Goal: Use online tool/utility

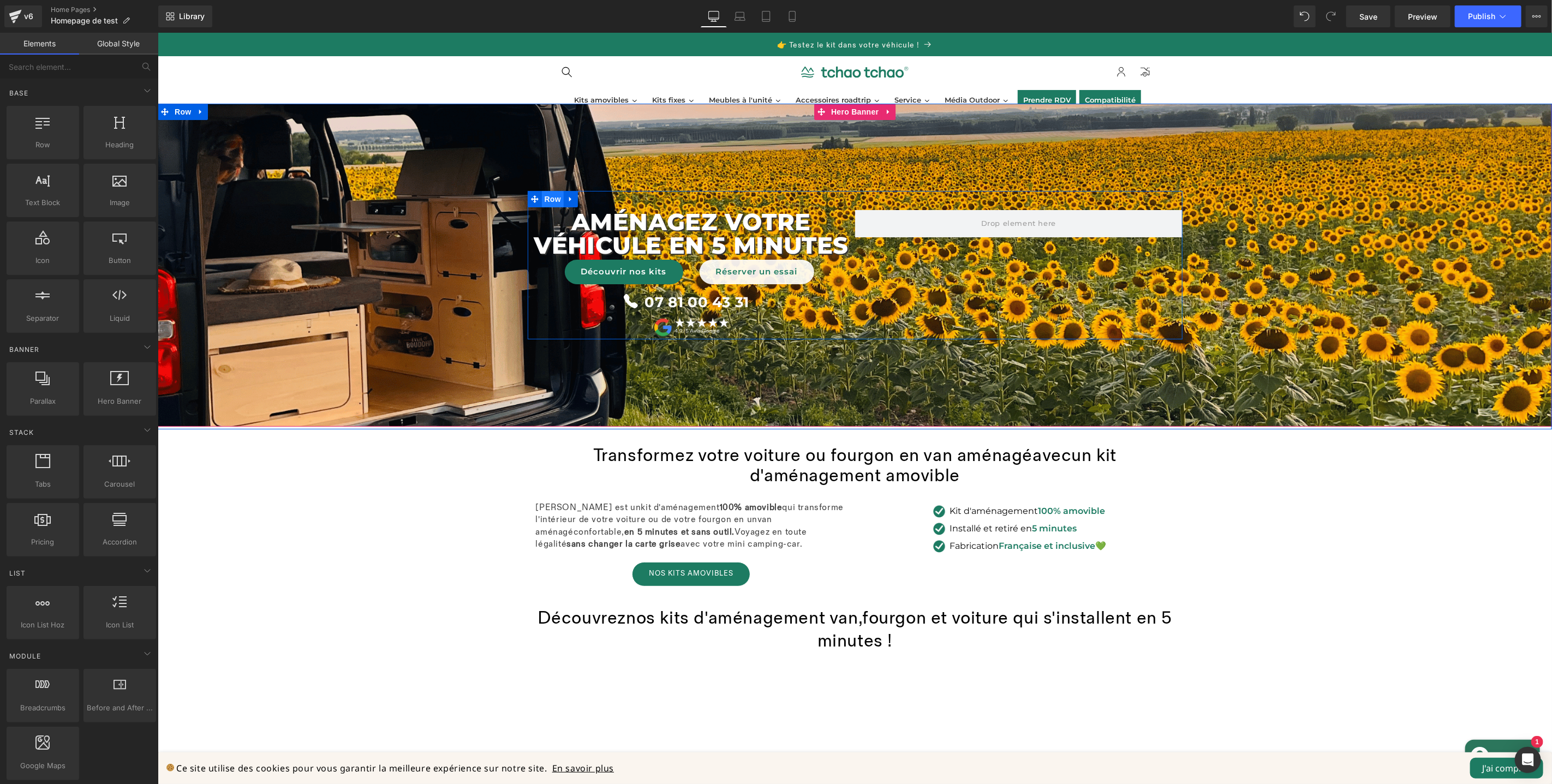
click at [553, 203] on span "Row" at bounding box center [552, 198] width 22 height 16
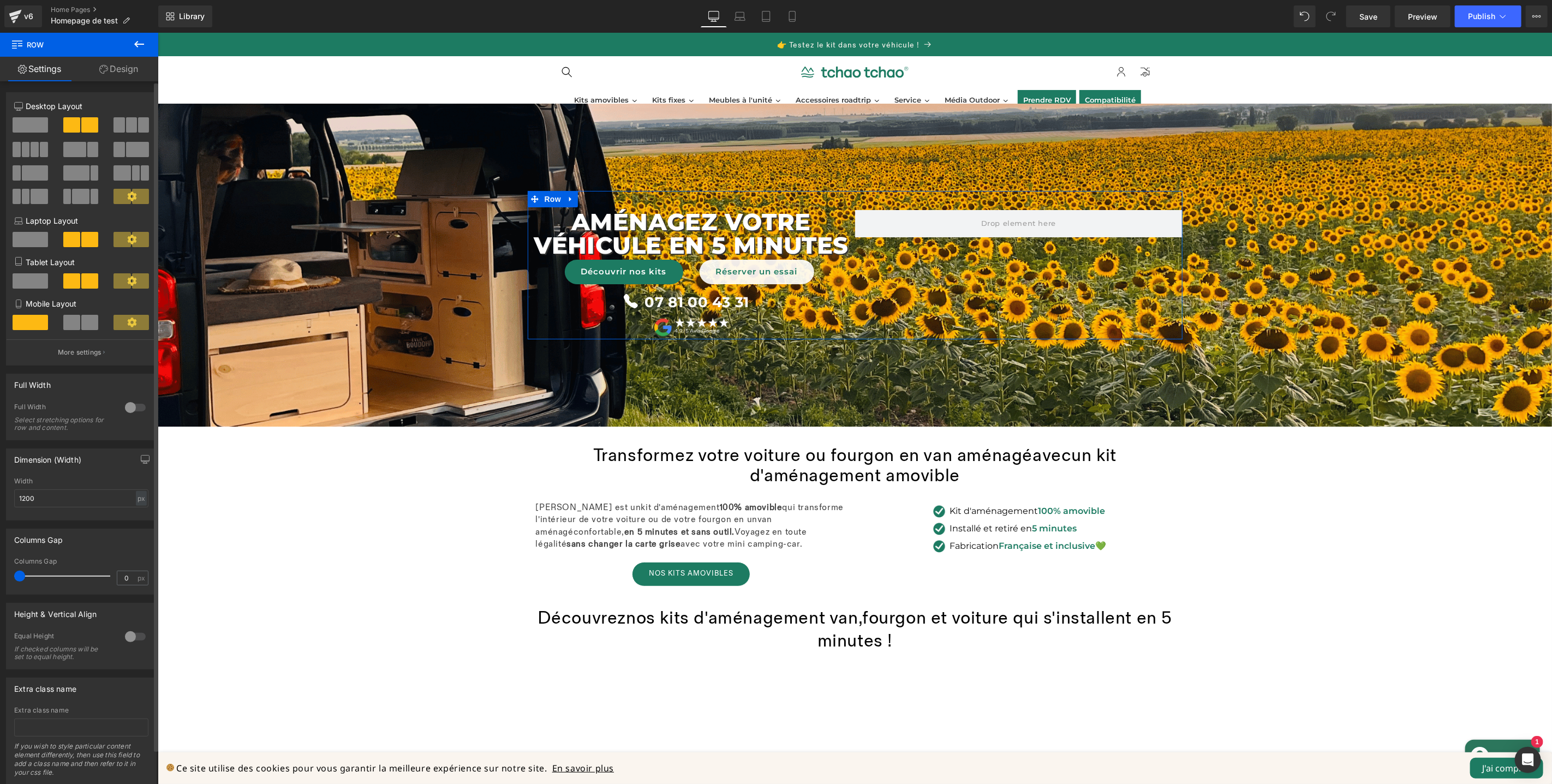
click at [15, 124] on span at bounding box center [30, 125] width 36 height 15
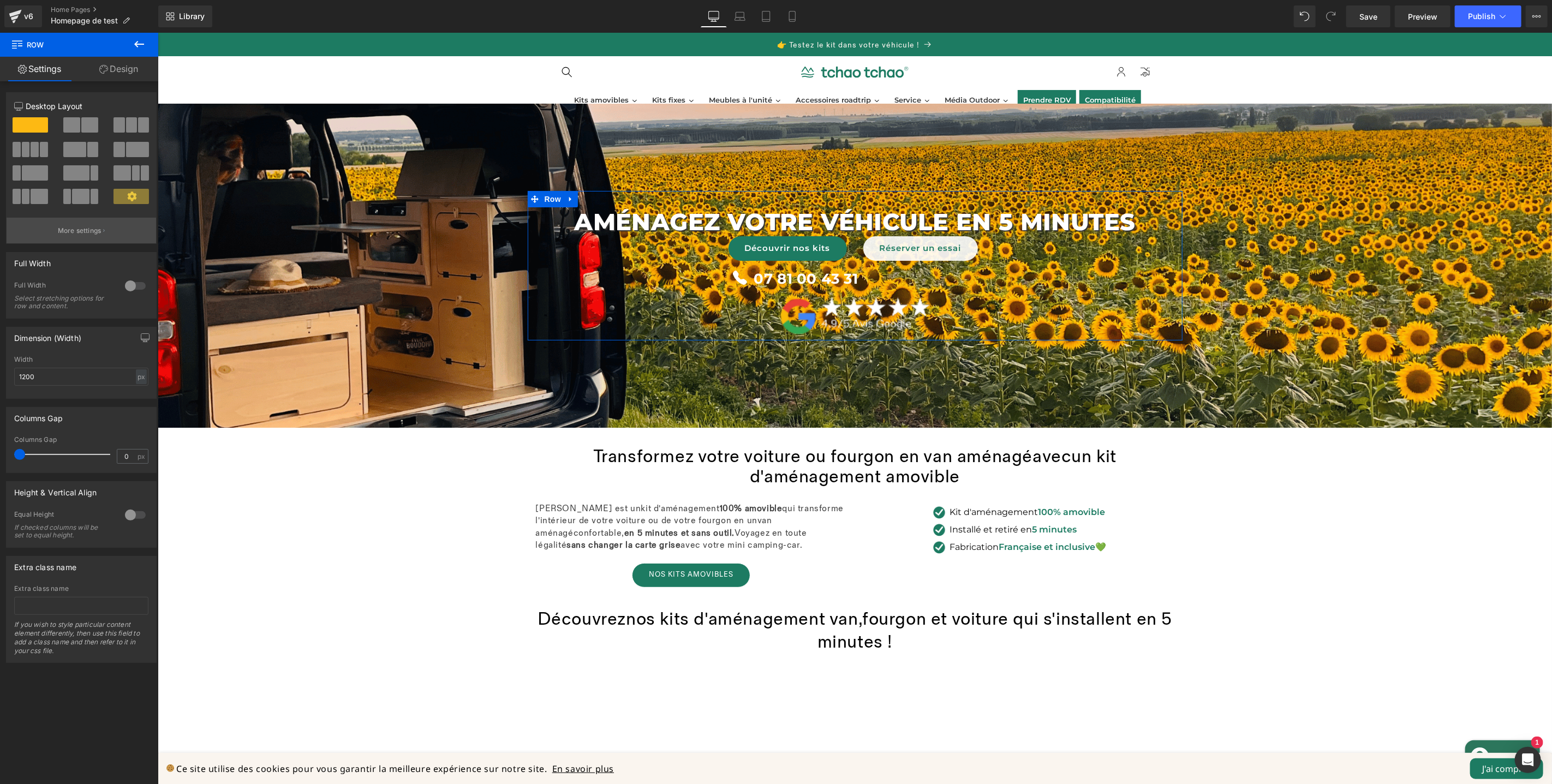
click at [89, 229] on p "More settings" at bounding box center [79, 230] width 44 height 10
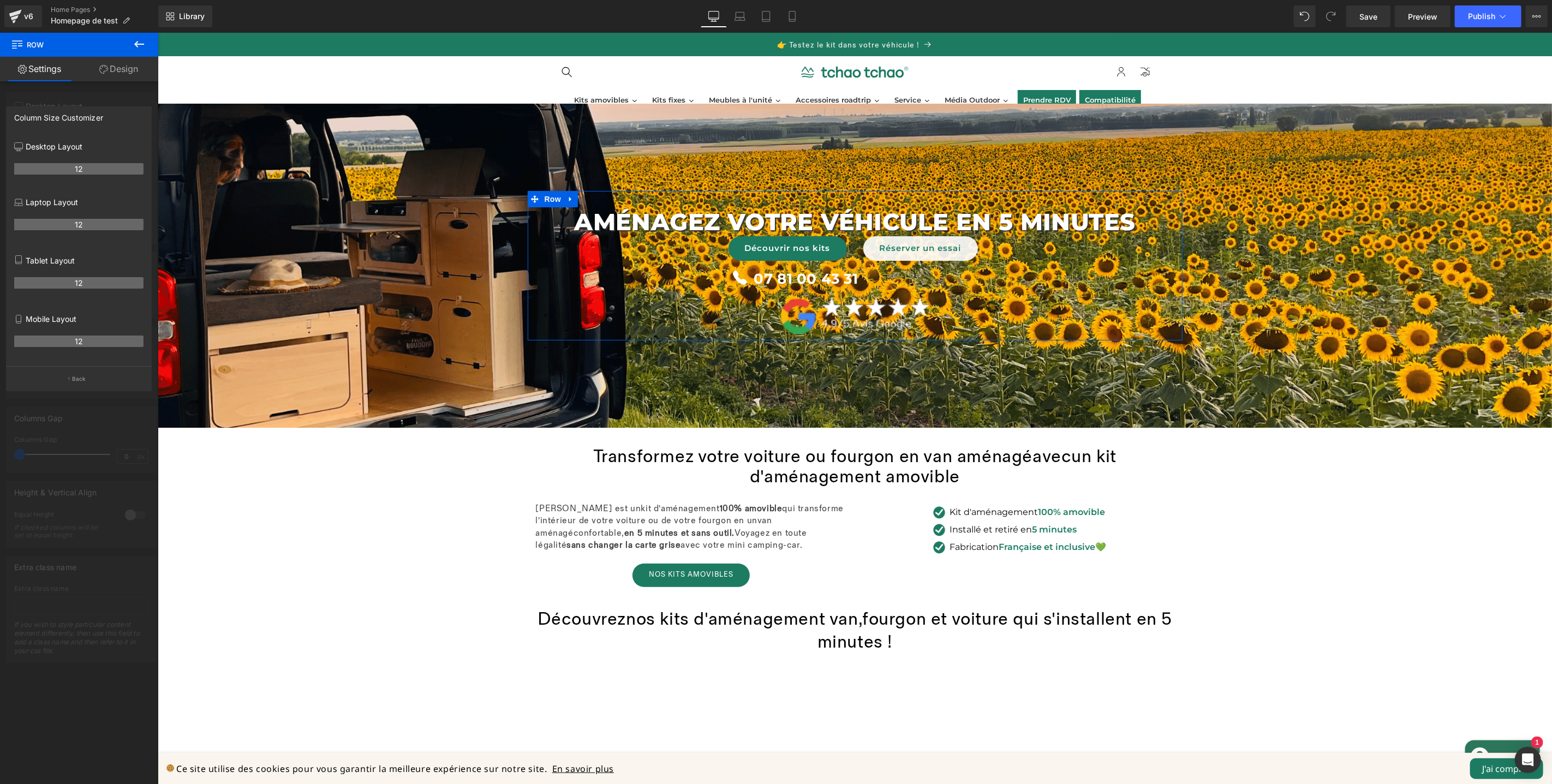
click at [106, 65] on icon at bounding box center [104, 69] width 9 height 9
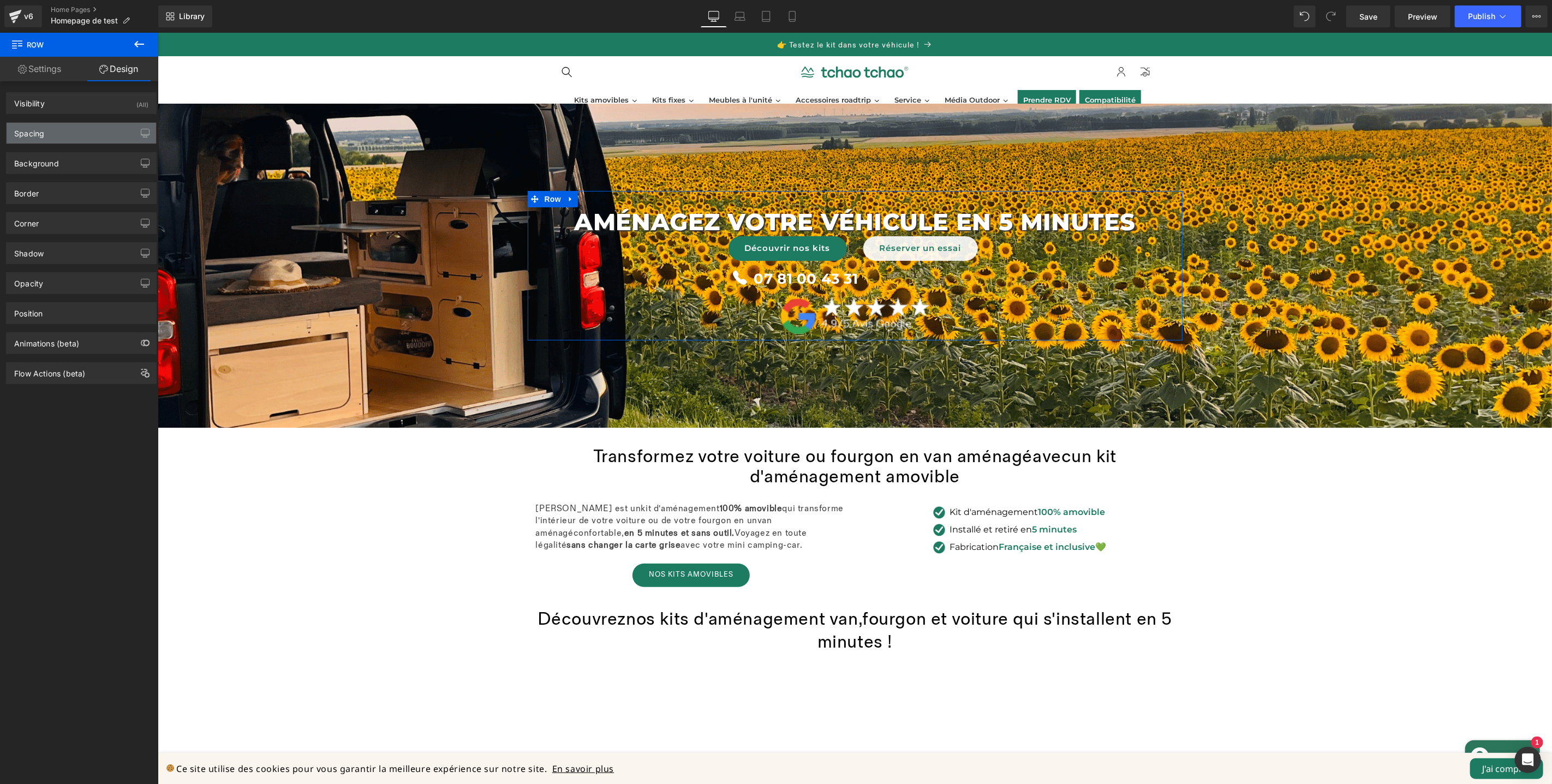
click at [76, 136] on div "Spacing" at bounding box center [81, 133] width 149 height 20
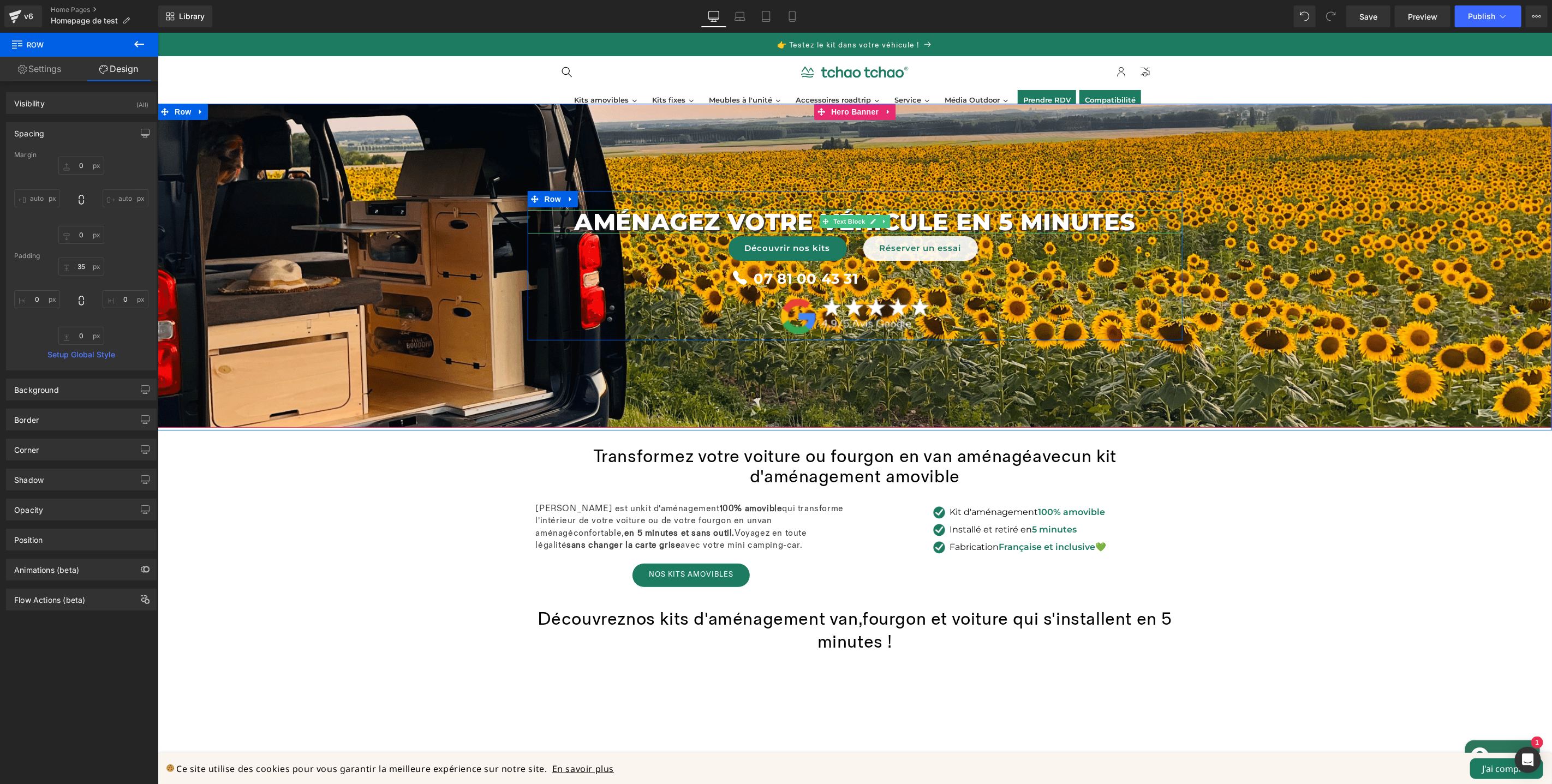
click at [954, 216] on font "AménageZ VOTRE véhicule en 5 minutes" at bounding box center [853, 222] width 561 height 29
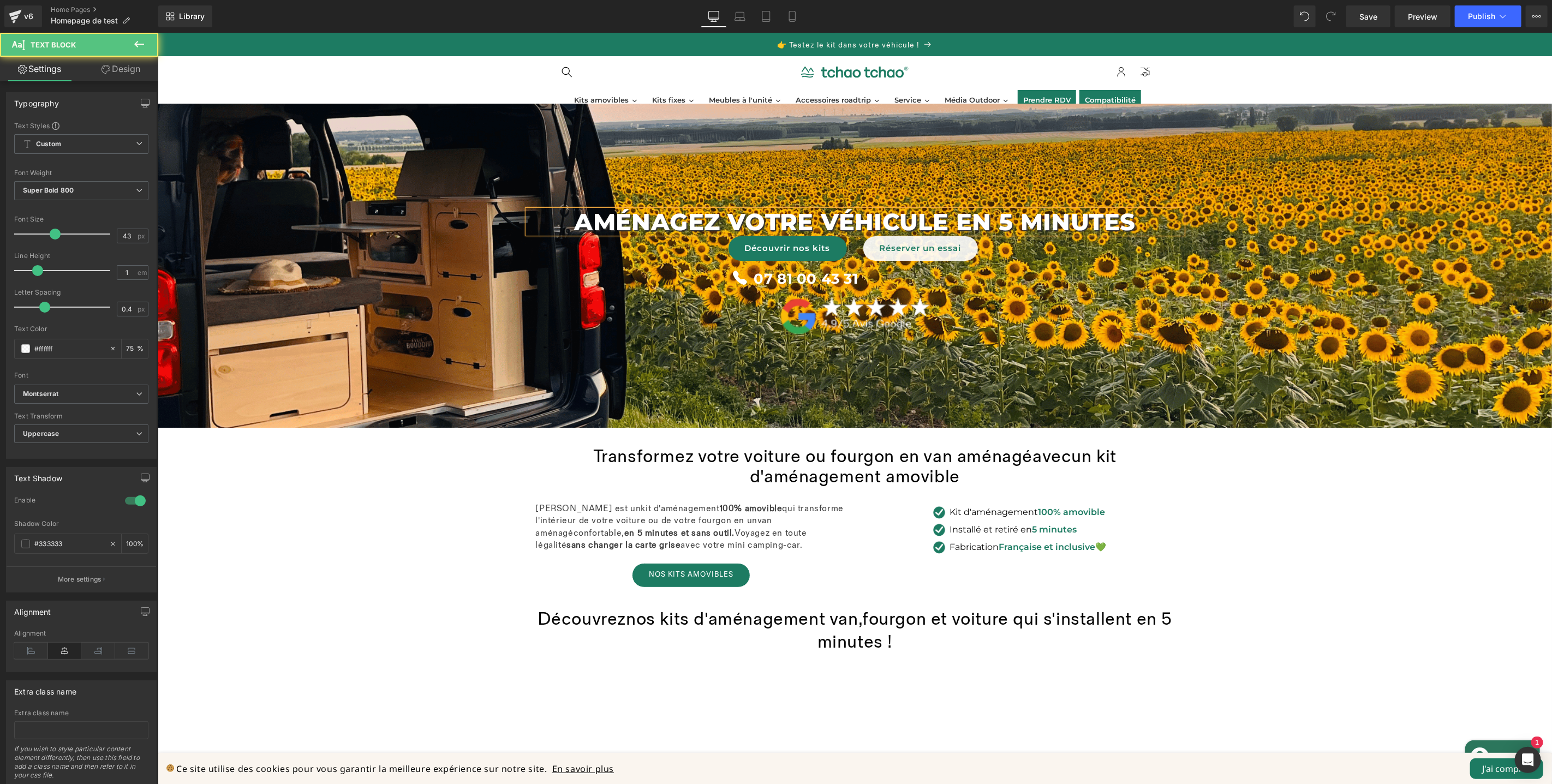
click at [954, 216] on font "AménageZ VOTRE véhicule en 5 minutes" at bounding box center [853, 222] width 561 height 29
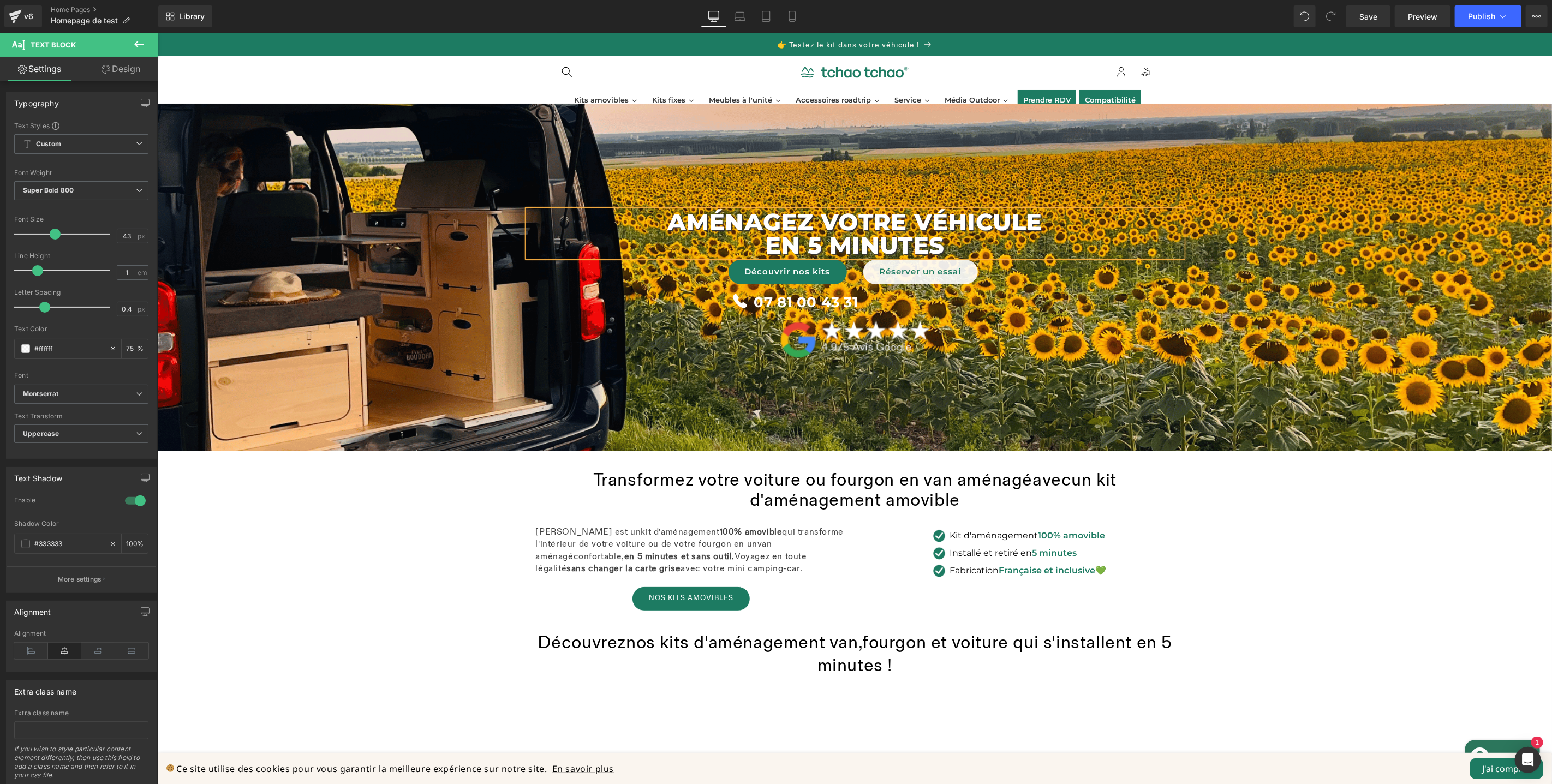
click at [1195, 301] on span "AménageZ VOTRE véhicule en 5 minutes Text Block Découvrir nos kits [PERSON_NAME…" at bounding box center [854, 277] width 1394 height 173
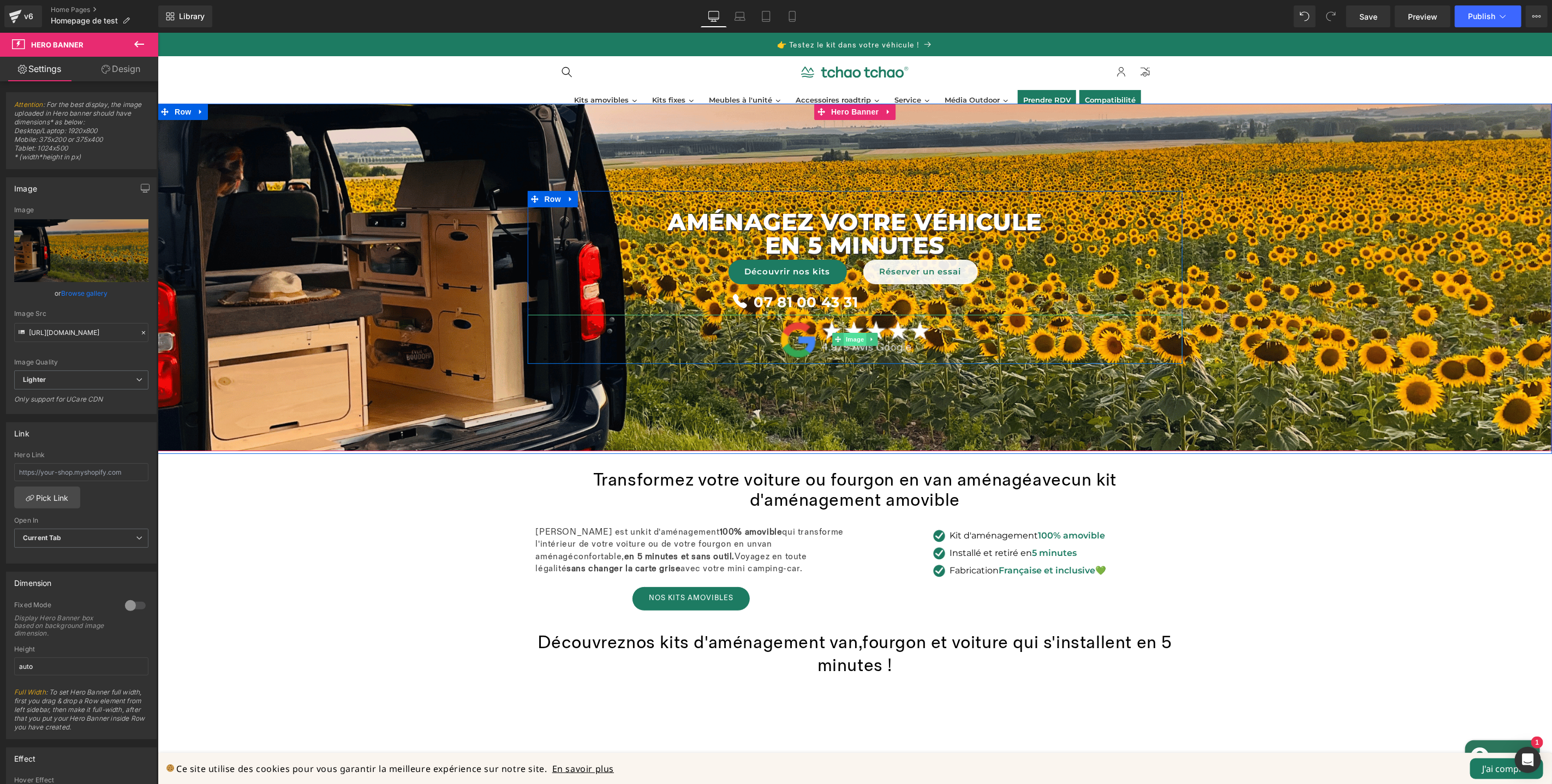
click at [844, 342] on span "Image" at bounding box center [855, 339] width 23 height 14
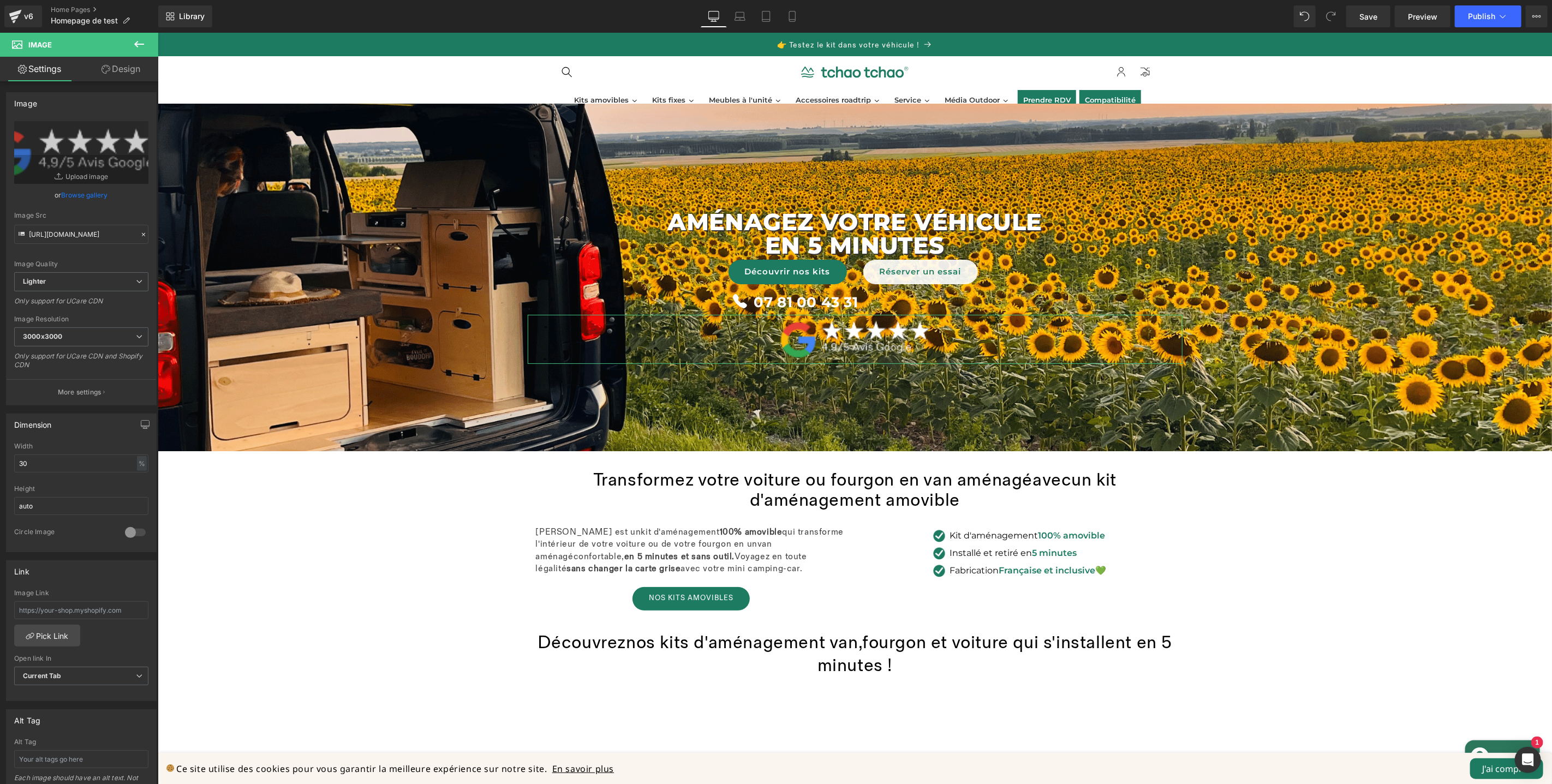
click at [79, 194] on link "Browse gallery" at bounding box center [85, 196] width 46 height 19
